Goal: Information Seeking & Learning: Check status

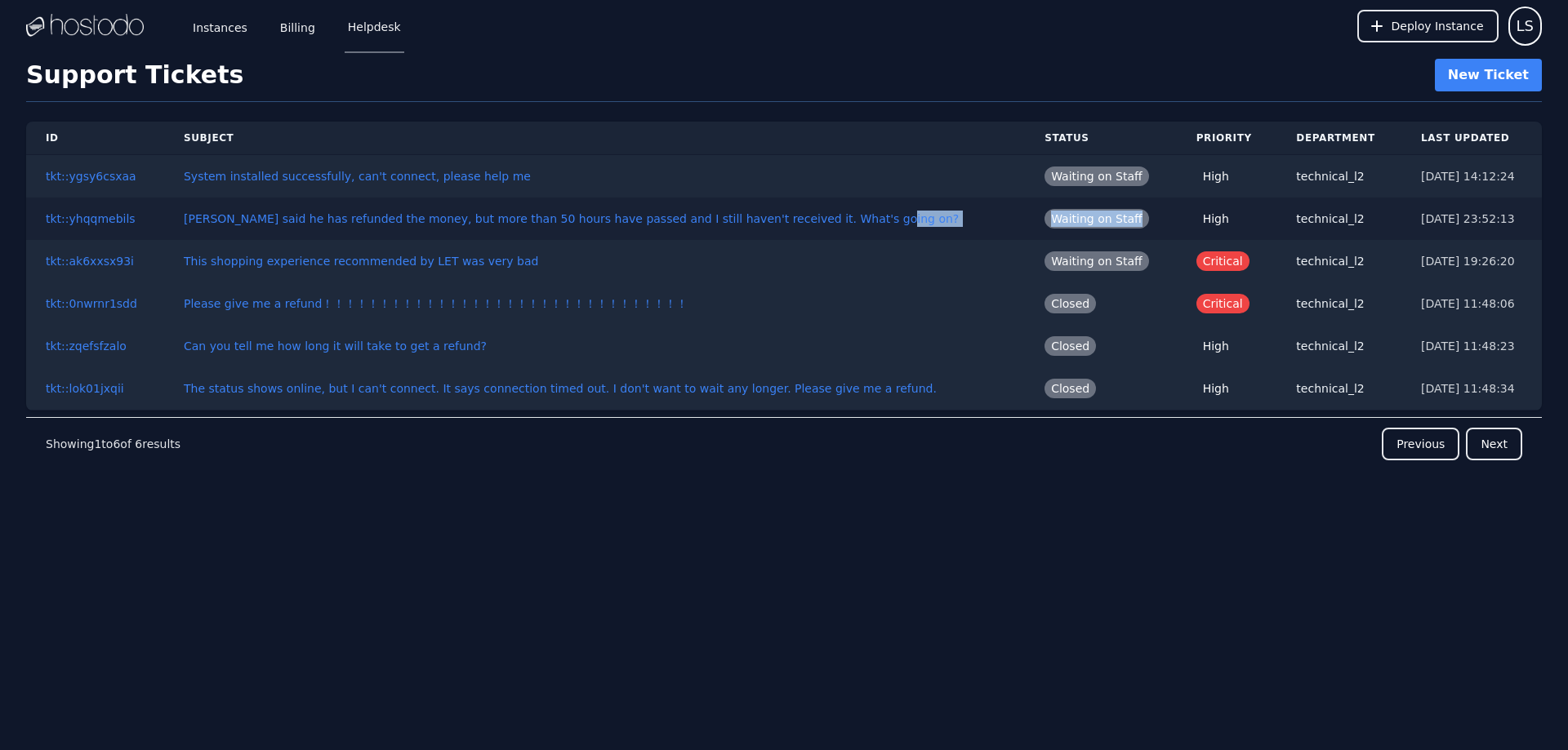
drag, startPoint x: 1111, startPoint y: 215, endPoint x: 992, endPoint y: 213, distance: 119.0
click at [992, 213] on tr "tkt::yhqqmebils [PERSON_NAME] said he has refunded the money, but more than 50 …" at bounding box center [784, 219] width 1515 height 43
click at [1044, 171] on span "Waiting on Staff" at bounding box center [1096, 176] width 105 height 20
drag, startPoint x: 1025, startPoint y: 174, endPoint x: 1137, endPoint y: 173, distance: 112.0
click at [1137, 173] on td "Waiting on Staff" at bounding box center [1100, 176] width 152 height 43
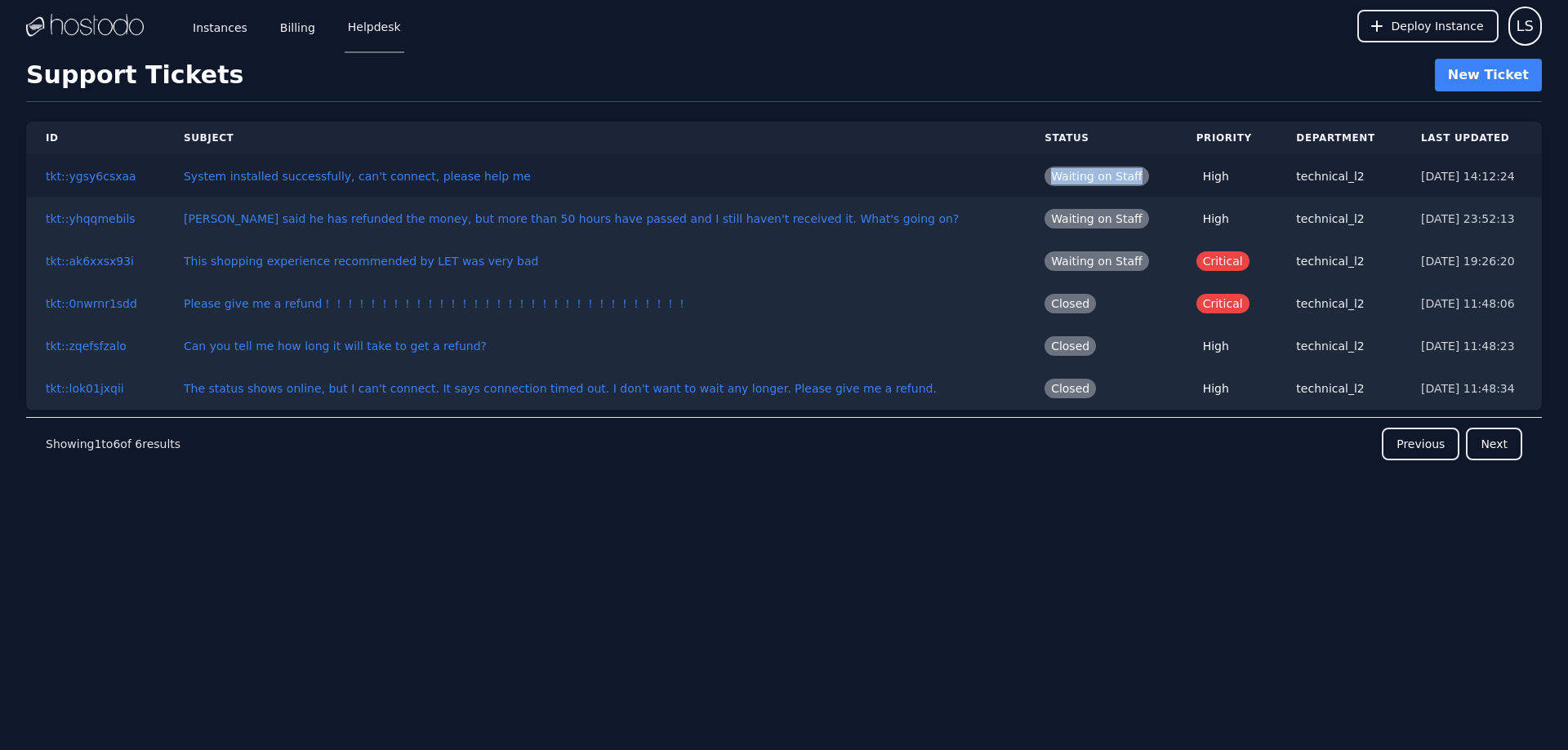
click at [1044, 180] on span "Waiting on Staff" at bounding box center [1096, 176] width 105 height 20
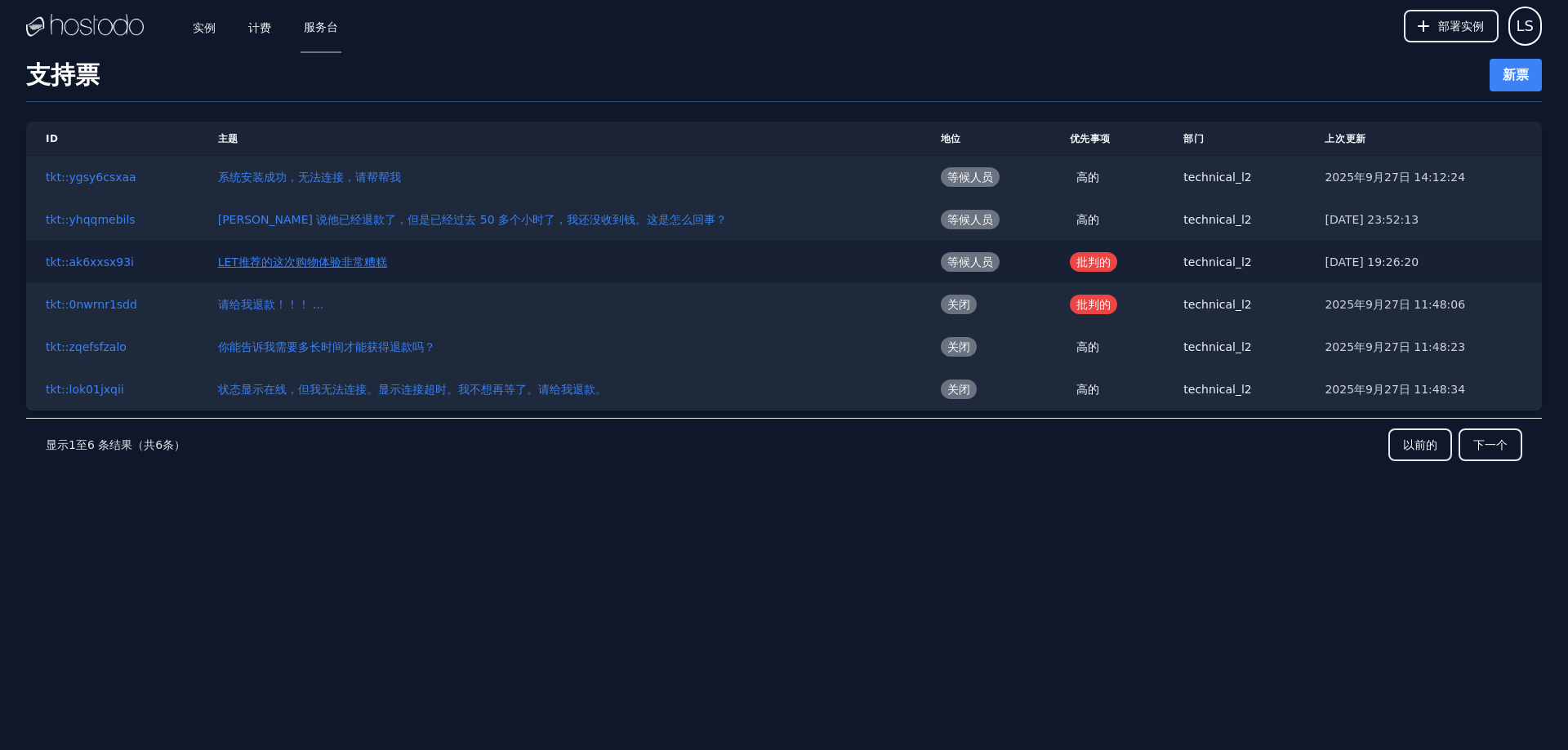
click at [324, 262] on font "LET推荐的这次购物体验非常糟糕" at bounding box center [302, 262] width 169 height 13
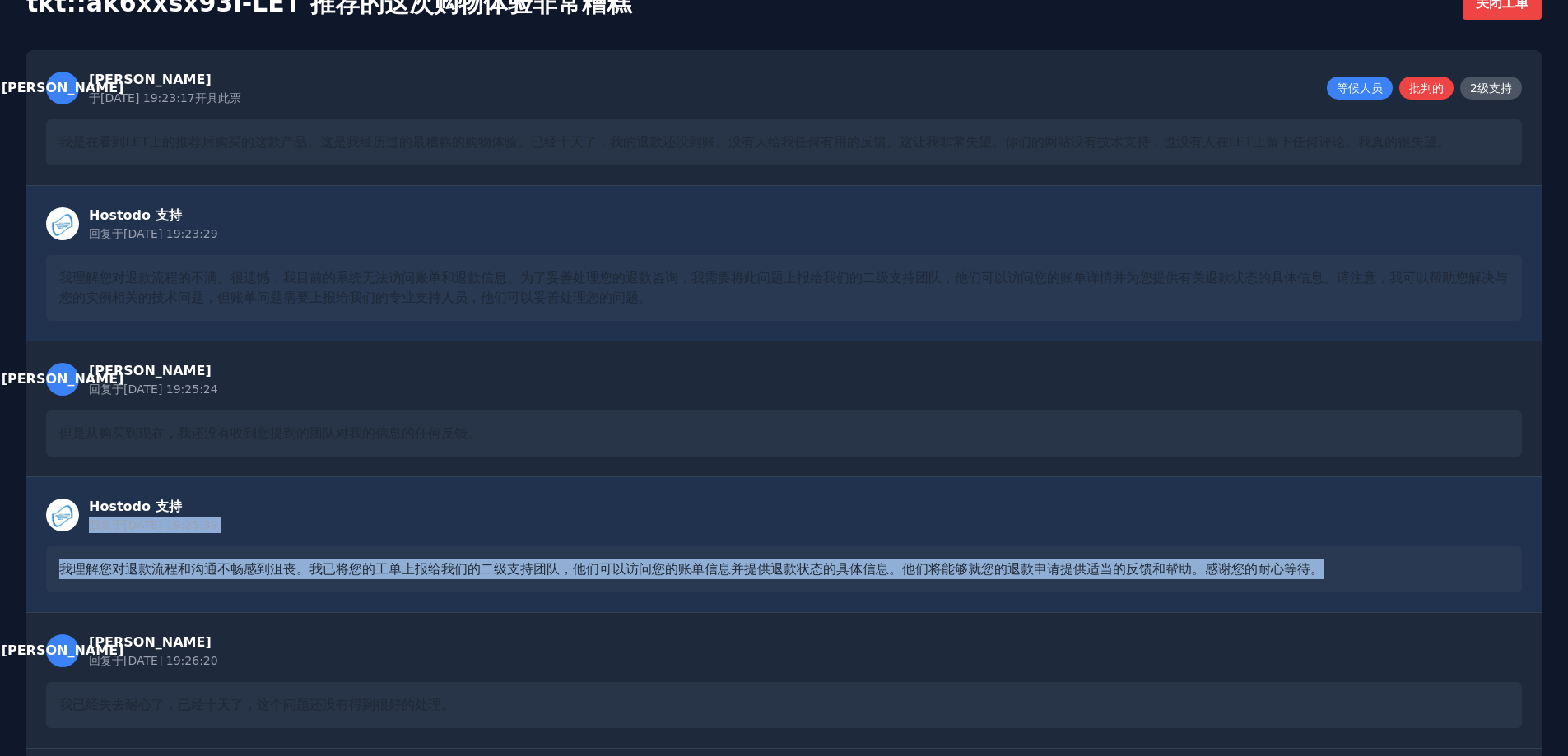
scroll to position [82, 0]
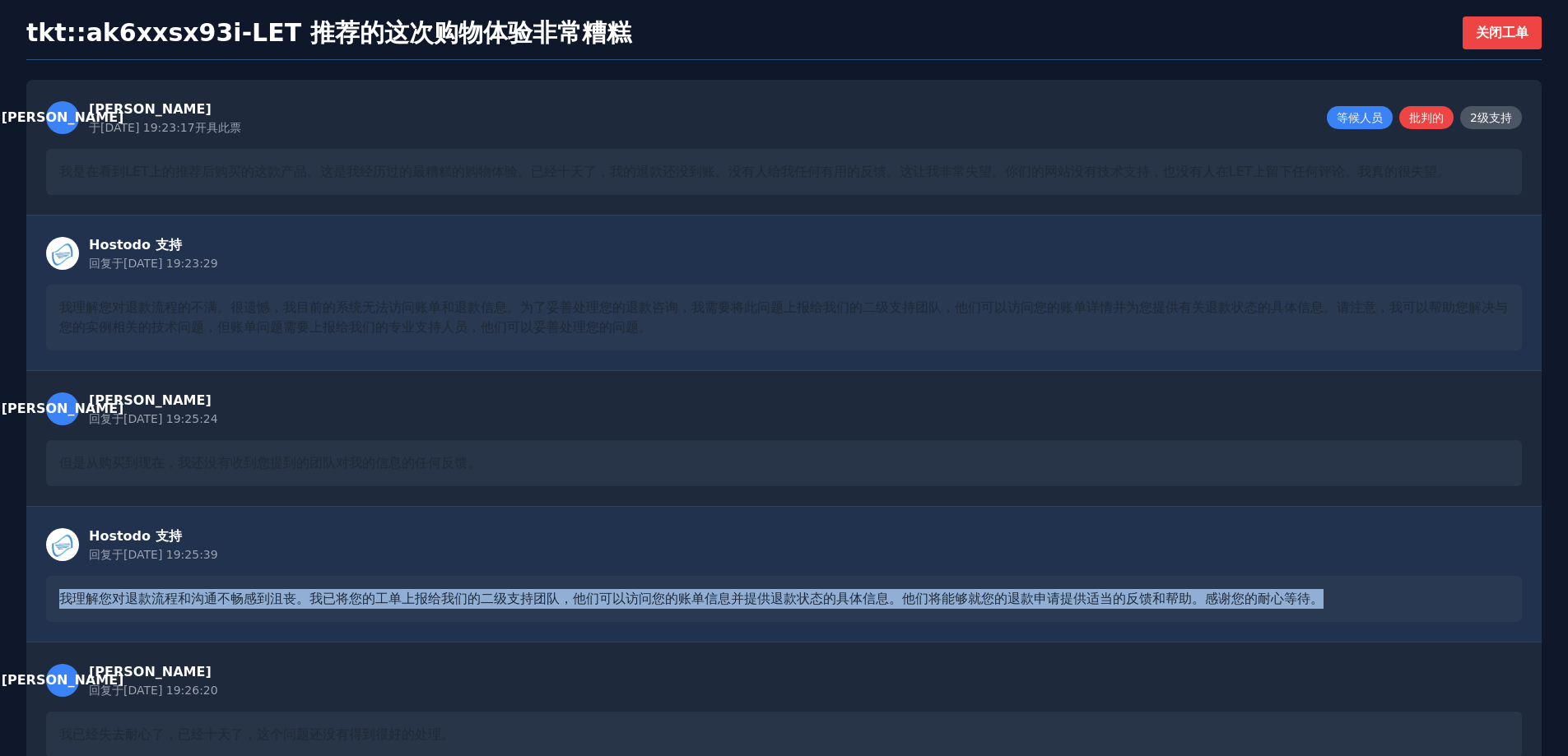
drag, startPoint x: 1405, startPoint y: 516, endPoint x: 53, endPoint y: 588, distance: 1353.9
click at [52, 588] on div "我理解您对退款流程和沟通不畅感到沮丧。我已将您的工单上报给我们的二级支持团队，他们可以访问您的账单信息并提供退款状态的具体信息。他们将能够就您的退款申请提供适…" at bounding box center [784, 599] width 1476 height 46
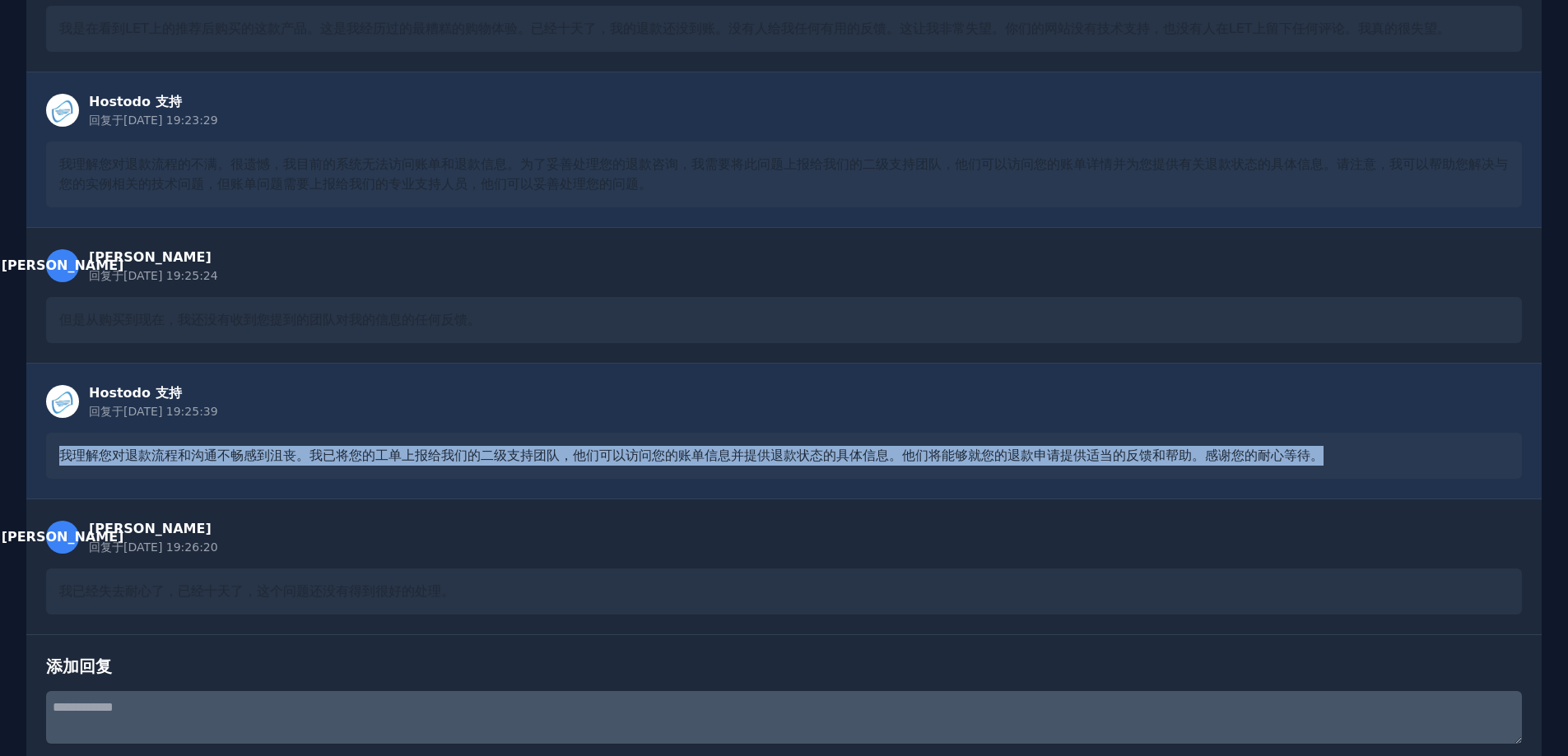
scroll to position [247, 0]
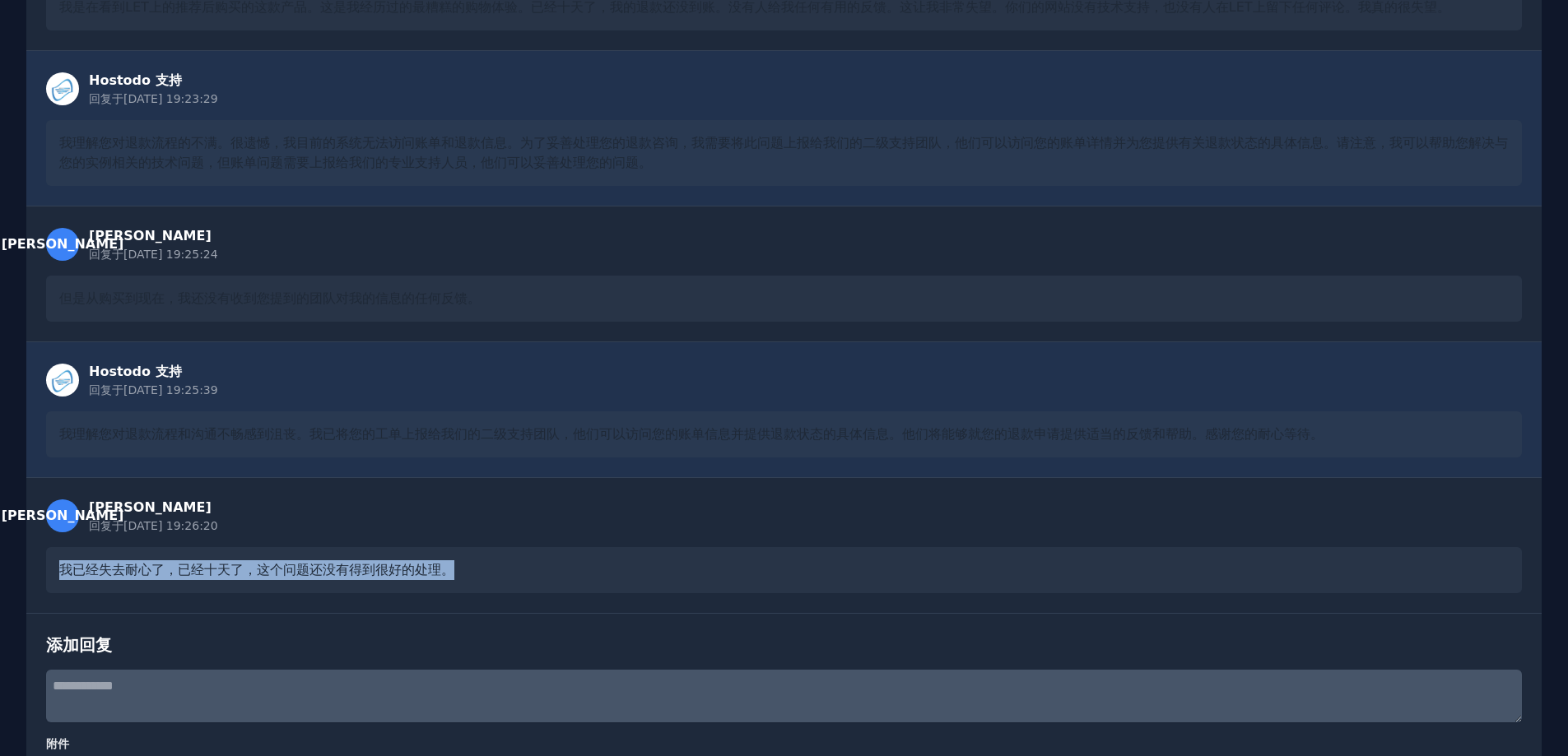
drag, startPoint x: 687, startPoint y: 581, endPoint x: 24, endPoint y: 561, distance: 663.3
click at [24, 561] on div "← 返回门票 tkt::ak6xxsx93i - LET 推荐的这次购物体验非常糟糕 关闭工单 [PERSON_NAME] 于[DATE] 19:23:17 …" at bounding box center [784, 350] width 1568 height 1062
click at [466, 594] on div "[PERSON_NAME] 回复于 [DATE] 19:26:20 我已经失去耐心了，已经十天了，这个问题还没有得到很好的处理。" at bounding box center [784, 545] width 1516 height 135
